Goal: Task Accomplishment & Management: Manage account settings

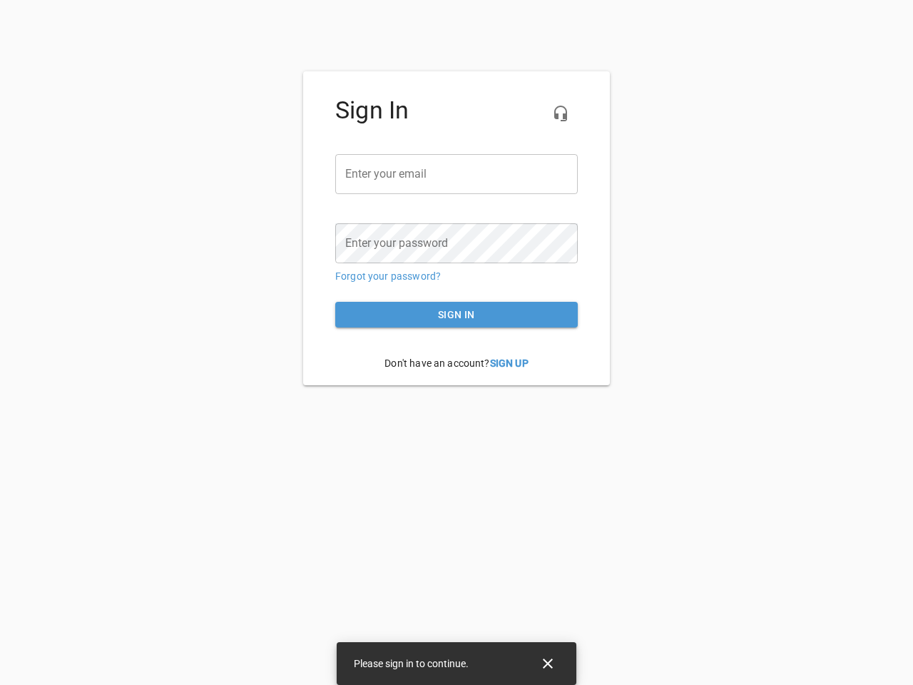
click at [560, 113] on icon "button" at bounding box center [560, 113] width 17 height 17
click at [456, 174] on input "email" at bounding box center [456, 174] width 242 height 40
click at [548, 663] on icon "Close" at bounding box center [548, 663] width 10 height 10
